Goal: Transaction & Acquisition: Book appointment/travel/reservation

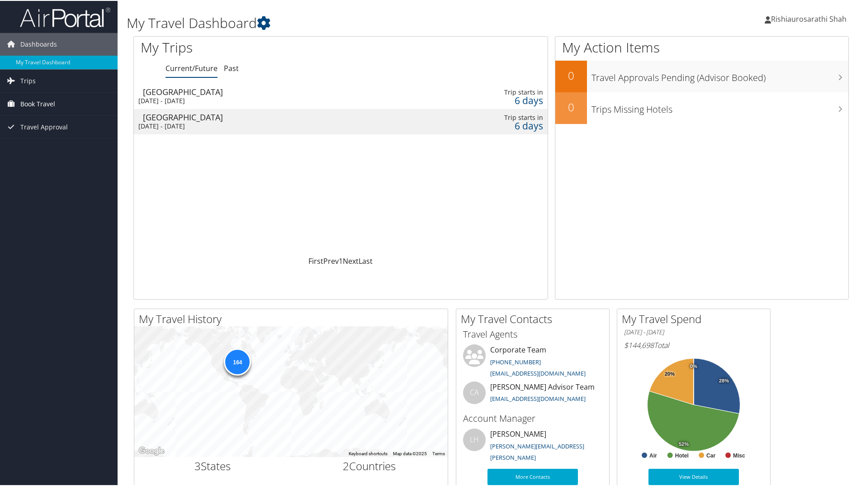
click at [82, 108] on link "Book Travel" at bounding box center [59, 103] width 118 height 23
click at [85, 147] on link "Book/Manage Online Trips" at bounding box center [59, 148] width 118 height 14
click at [84, 146] on link "Book/Manage Online Trips" at bounding box center [59, 148] width 118 height 14
